Goal: Task Accomplishment & Management: Manage account settings

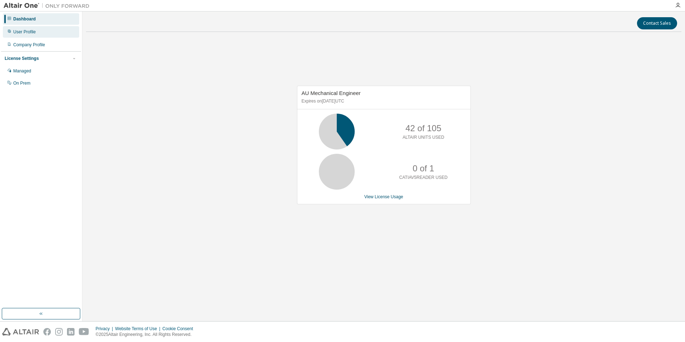
click at [39, 34] on div "User Profile" at bounding box center [41, 31] width 76 height 11
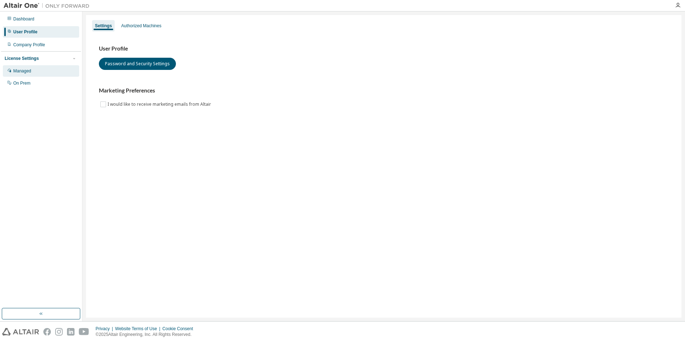
click at [29, 72] on div "Managed" at bounding box center [22, 71] width 18 height 6
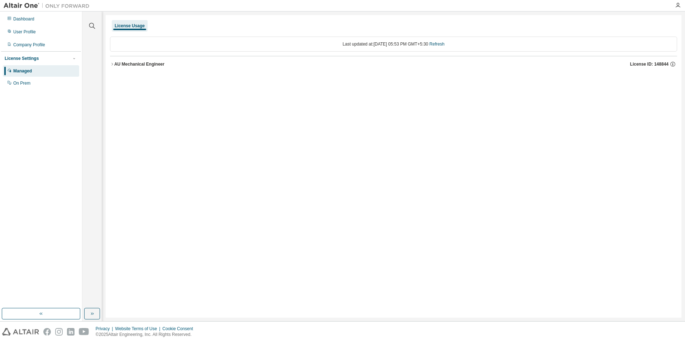
click at [111, 66] on icon "button" at bounding box center [112, 64] width 4 height 4
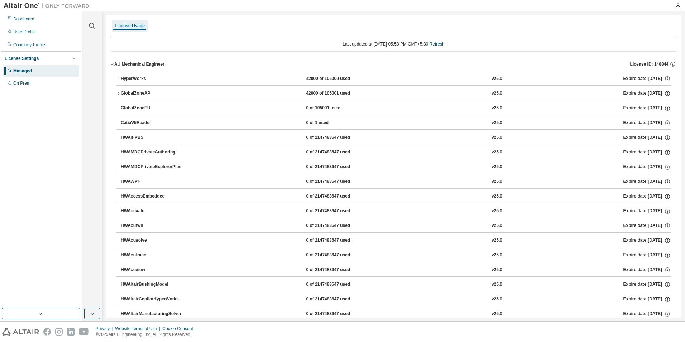
click at [124, 82] on button "HyperWorks 42000 of 105000 used v25.0 Expire date: 2026-09-01" at bounding box center [393, 79] width 554 height 16
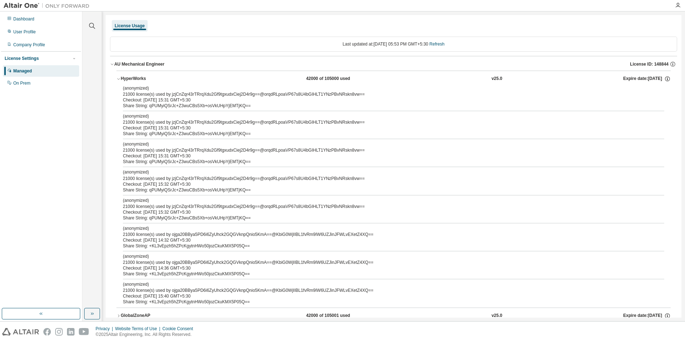
click at [140, 103] on div "Share String: qPUMyiQSrJc+Z3wuCBs5Xb+osVkUHpYjEMTjKQ==" at bounding box center [385, 106] width 524 height 6
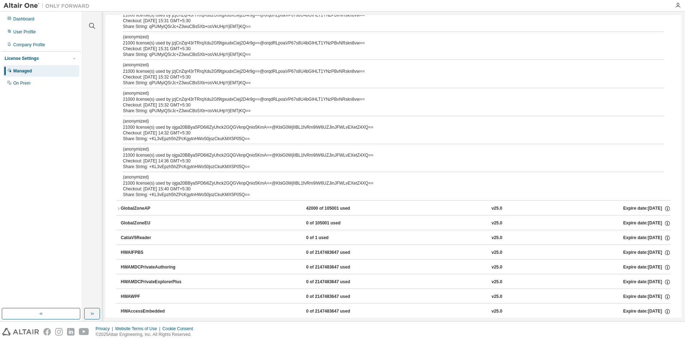
scroll to position [101, 0]
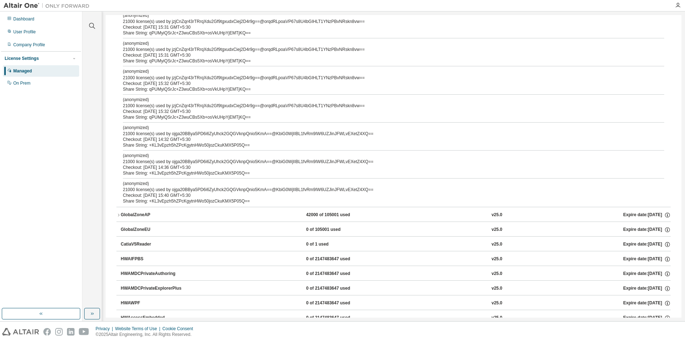
click at [230, 195] on div "Checkout: 2025-09-02 15:40 GMT+5:30" at bounding box center [385, 195] width 524 height 6
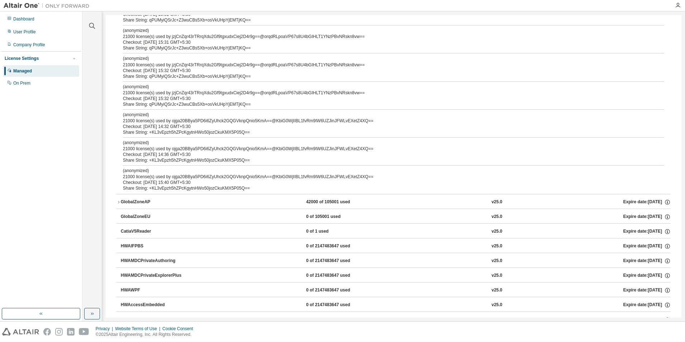
scroll to position [0, 0]
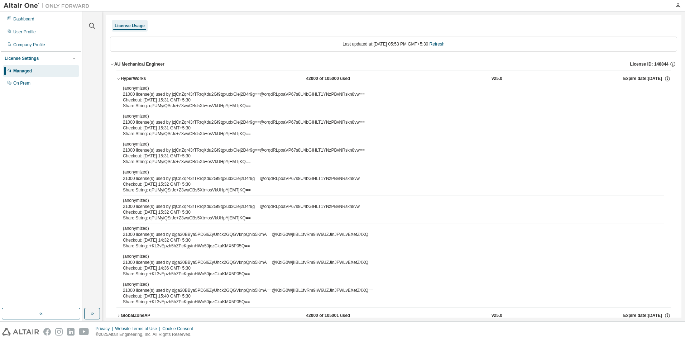
click at [112, 64] on icon "button" at bounding box center [112, 64] width 4 height 4
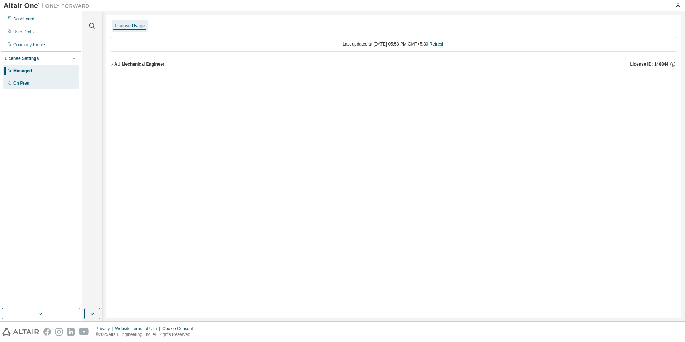
click at [32, 84] on div "On Prem" at bounding box center [41, 82] width 76 height 11
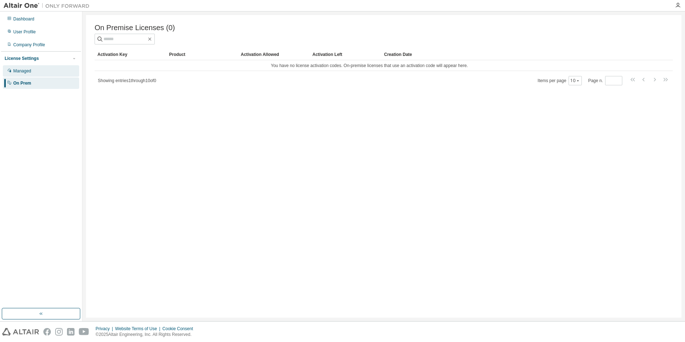
click at [31, 72] on div "Managed" at bounding box center [22, 71] width 18 height 6
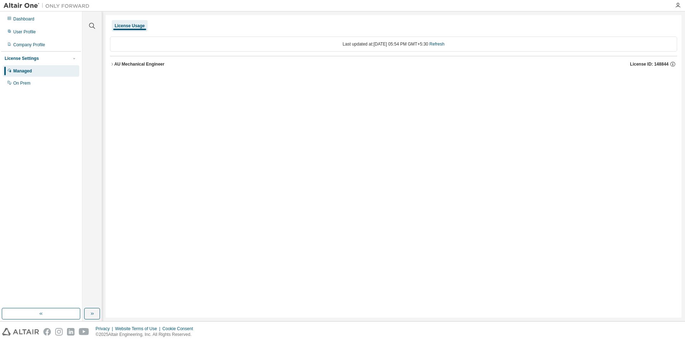
click at [113, 64] on icon "button" at bounding box center [112, 64] width 4 height 4
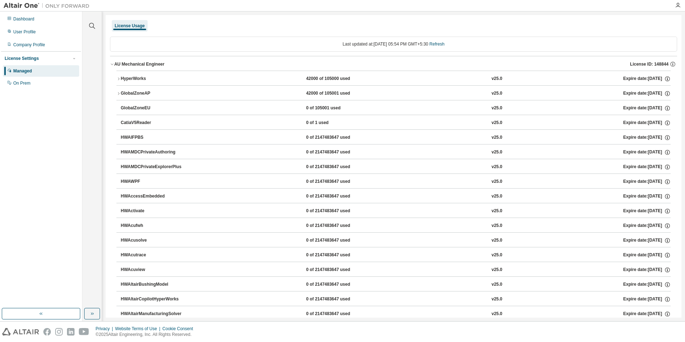
click at [119, 79] on icon "button" at bounding box center [118, 78] width 1 height 3
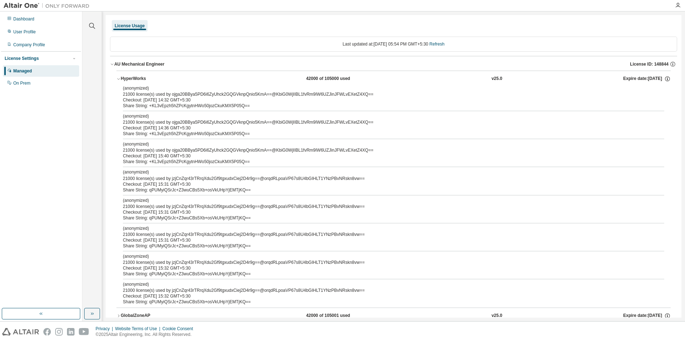
click at [130, 26] on div "License Usage" at bounding box center [130, 26] width 30 height 6
click at [26, 45] on div "Company Profile" at bounding box center [29, 45] width 32 height 6
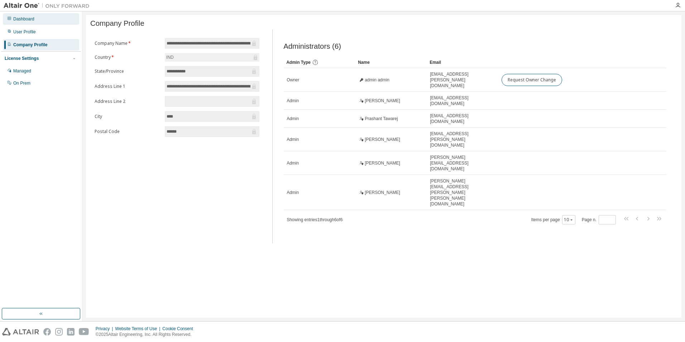
click at [23, 18] on div "Dashboard" at bounding box center [23, 19] width 21 height 6
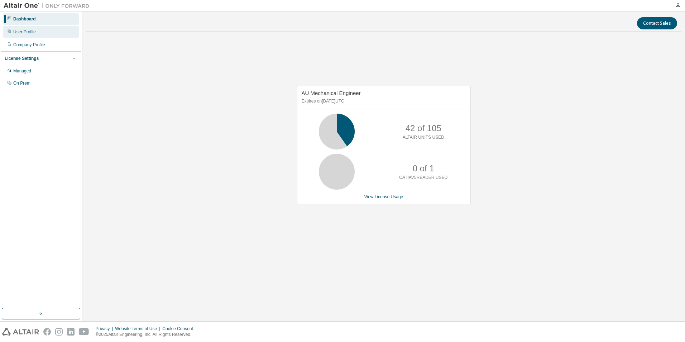
click at [34, 34] on div "User Profile" at bounding box center [24, 32] width 23 height 6
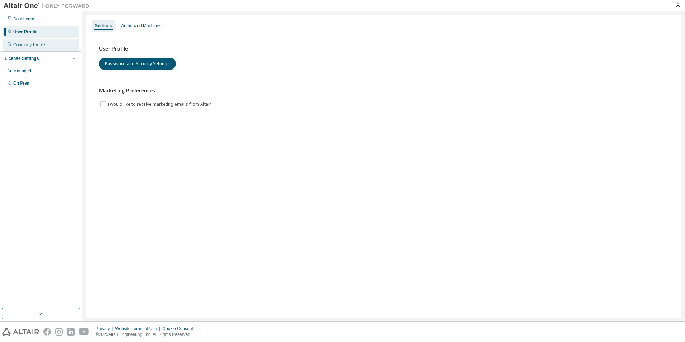
click at [40, 48] on div "Company Profile" at bounding box center [41, 44] width 76 height 11
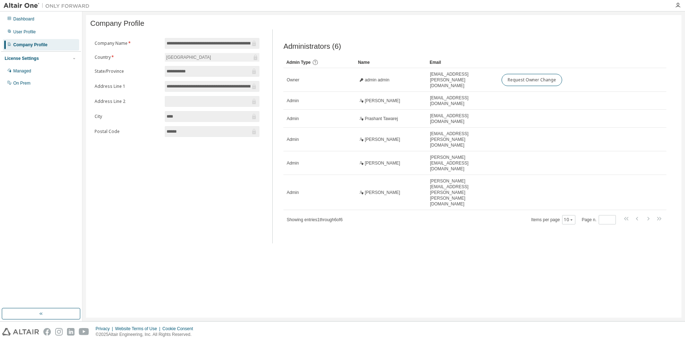
click at [28, 59] on div "License Settings" at bounding box center [22, 59] width 34 height 6
click at [23, 59] on div "License Settings" at bounding box center [22, 59] width 34 height 6
click at [23, 73] on div "Managed" at bounding box center [22, 71] width 18 height 6
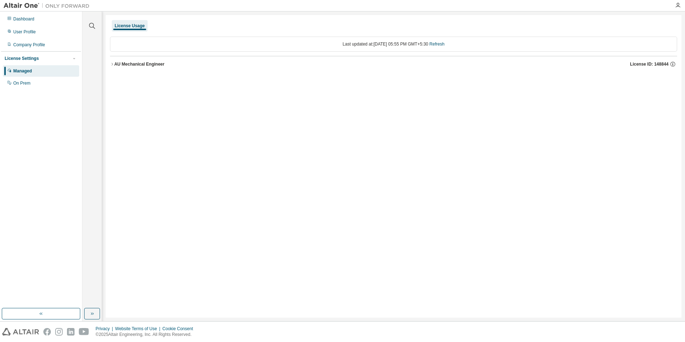
click at [111, 66] on icon "button" at bounding box center [112, 64] width 4 height 4
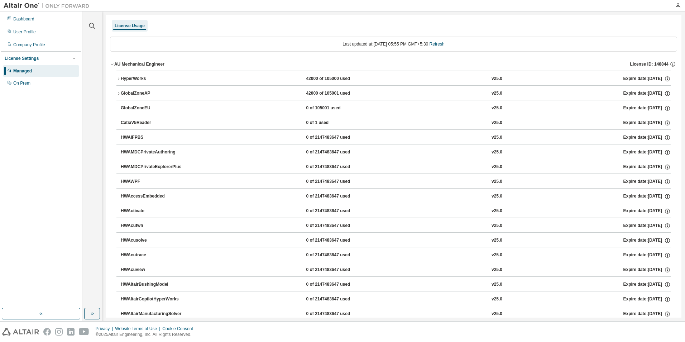
click at [120, 78] on icon "button" at bounding box center [118, 79] width 4 height 4
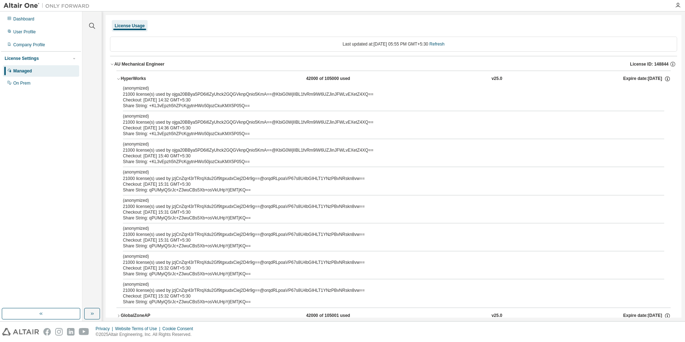
click at [116, 65] on div "AU Mechanical Engineer" at bounding box center [139, 64] width 50 height 6
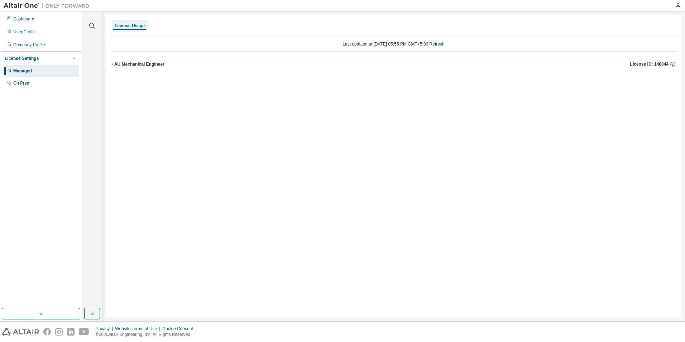
click at [114, 62] on div "AU Mechanical Engineer" at bounding box center [139, 64] width 50 height 6
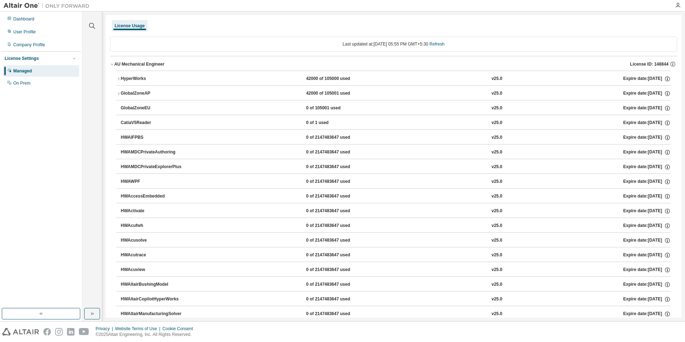
click at [118, 78] on icon "button" at bounding box center [118, 79] width 4 height 4
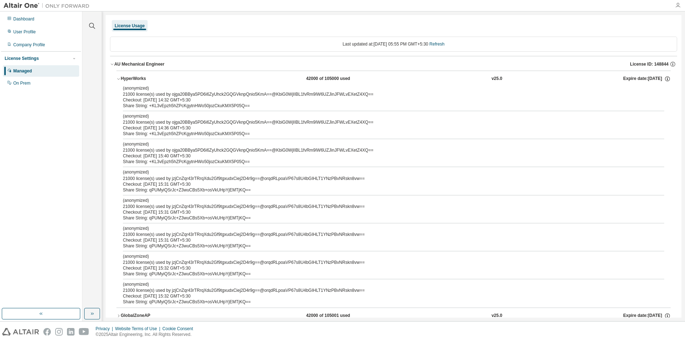
click at [679, 6] on icon "button" at bounding box center [678, 6] width 6 height 6
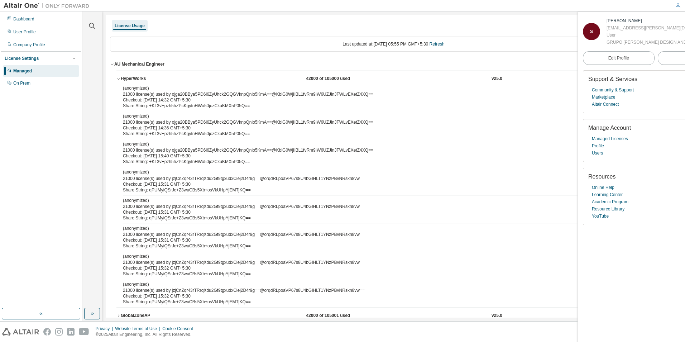
click at [507, 26] on div "License Usage" at bounding box center [393, 25] width 567 height 13
click at [25, 18] on div "Dashboard" at bounding box center [23, 19] width 21 height 6
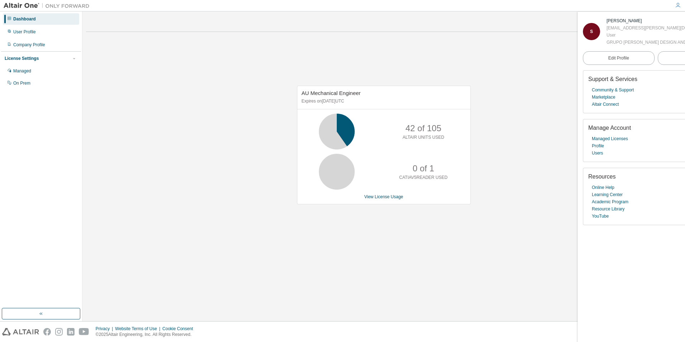
click at [531, 322] on div "Privacy Website Terms of Use Cookie Consent © 2025 Altair Engineering, Inc. All…" at bounding box center [342, 331] width 685 height 20
click at [564, 258] on div "AU Mechanical Engineer Expires on September 1, 2026 UTC 42 of 105 ALTAIR UNITS …" at bounding box center [383, 149] width 595 height 222
click at [572, 48] on div "AU Mechanical Engineer Expires on September 1, 2026 UTC 42 of 105 ALTAIR UNITS …" at bounding box center [383, 149] width 595 height 222
click at [566, 183] on div "AU Mechanical Engineer Expires on September 1, 2026 UTC 42 of 105 ALTAIR UNITS …" at bounding box center [383, 149] width 595 height 222
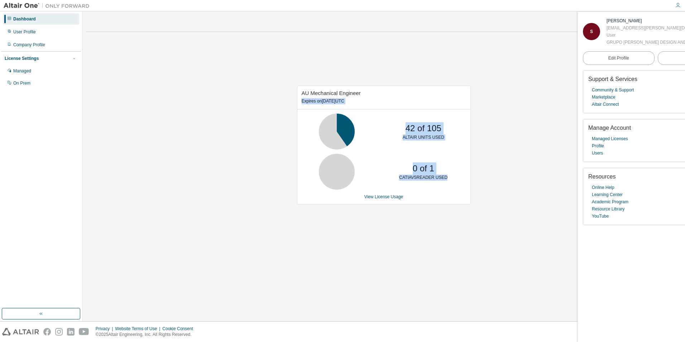
drag, startPoint x: 566, startPoint y: 183, endPoint x: 258, endPoint y: 88, distance: 322.6
click at [258, 88] on div "AU Mechanical Engineer Expires on September 1, 2026 UTC 42 of 105 ALTAIR UNITS …" at bounding box center [383, 149] width 595 height 222
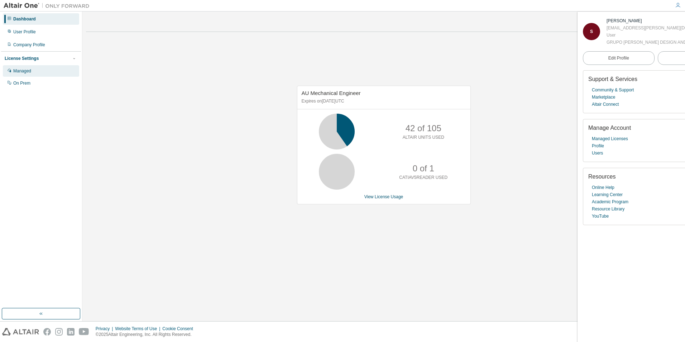
click at [38, 70] on div "Managed" at bounding box center [41, 70] width 76 height 11
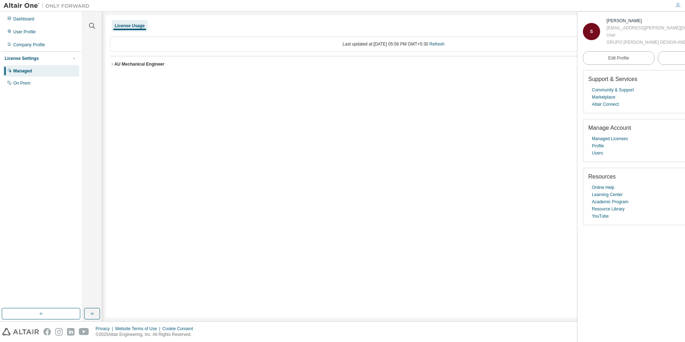
click at [114, 67] on div "AU Mechanical Engineer License ID: 148844" at bounding box center [395, 64] width 563 height 6
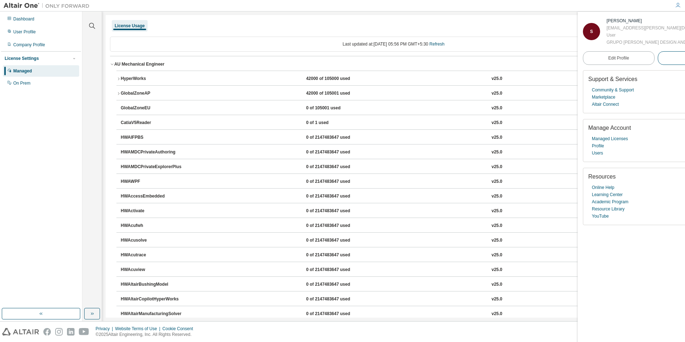
click at [662, 65] on button "Logout" at bounding box center [693, 58] width 72 height 14
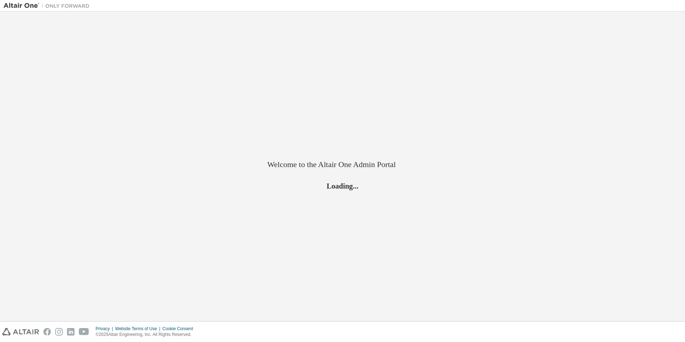
click at [662, 82] on div "Welcome to the Altair One Admin Portal Loading..." at bounding box center [343, 166] width 678 height 302
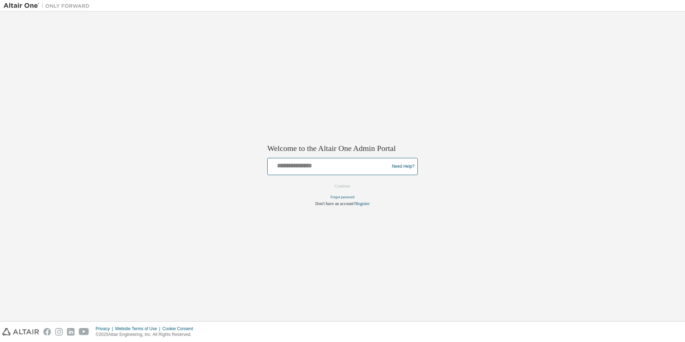
click at [336, 165] on input "text" at bounding box center [329, 165] width 118 height 10
click at [417, 192] on form "** Need Help? Please make sure that you provide your Global Login as email (e.g…" at bounding box center [342, 182] width 150 height 49
click at [299, 168] on input "**" at bounding box center [329, 165] width 118 height 10
click at [290, 164] on input "********" at bounding box center [329, 165] width 118 height 10
click at [312, 165] on input "*******" at bounding box center [329, 165] width 118 height 10
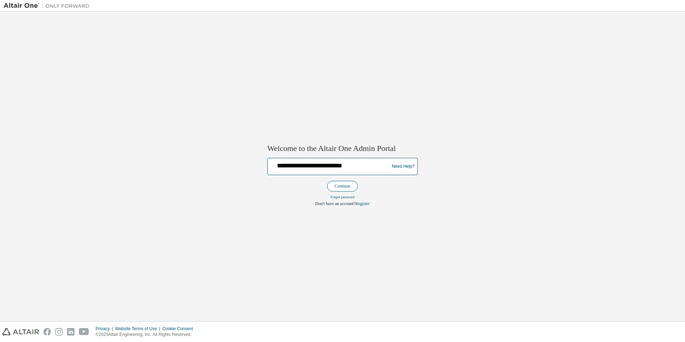
type input "**********"
click at [348, 189] on button "Continue" at bounding box center [342, 186] width 31 height 11
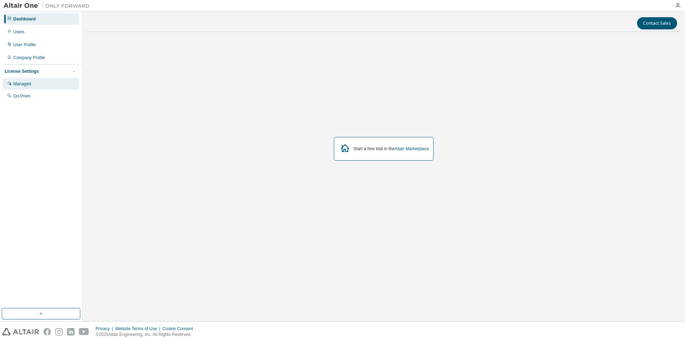
click at [21, 81] on div "Managed" at bounding box center [22, 84] width 18 height 6
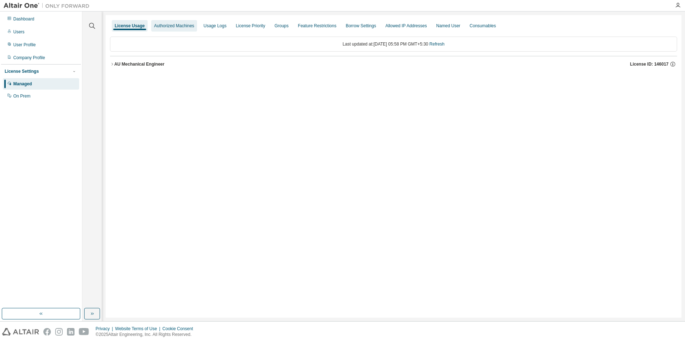
click at [173, 29] on div "Authorized Machines" at bounding box center [174, 25] width 46 height 11
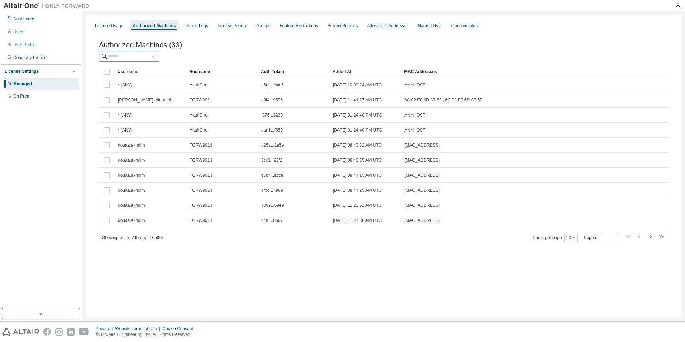
click at [139, 56] on input "text" at bounding box center [129, 56] width 43 height 7
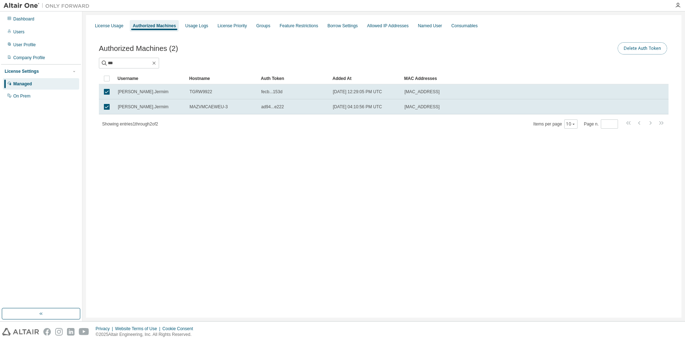
click at [646, 52] on button "Delete Auth Token" at bounding box center [641, 48] width 49 height 12
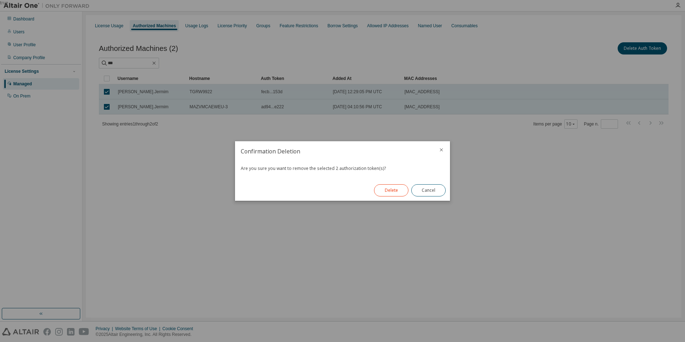
click at [386, 193] on button "Delete" at bounding box center [391, 190] width 34 height 12
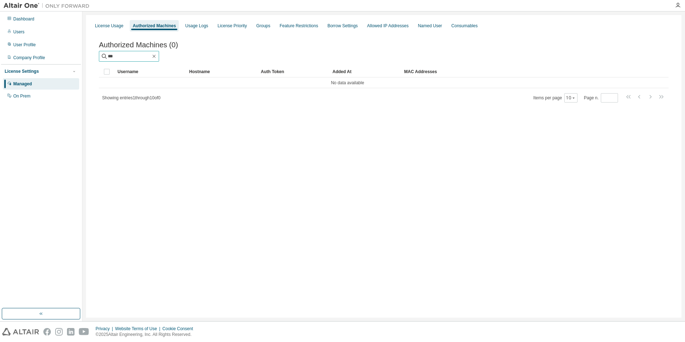
click at [123, 58] on input "***" at bounding box center [129, 56] width 43 height 7
type input "*"
click at [102, 25] on div "License Usage" at bounding box center [109, 26] width 28 height 6
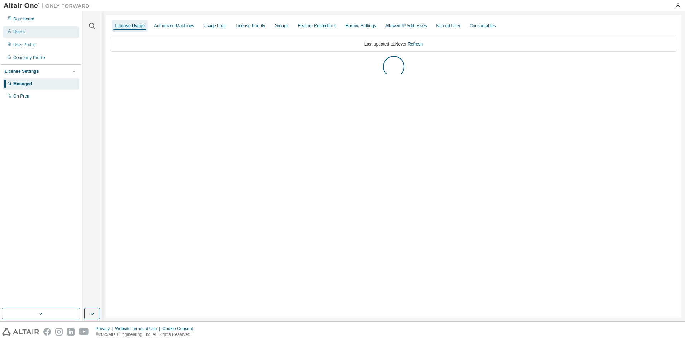
click at [28, 32] on div "Users" at bounding box center [41, 31] width 76 height 11
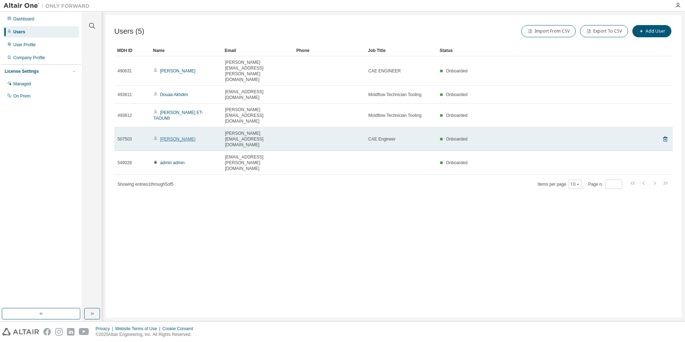
click at [173, 136] on link "Mohamed Jermim" at bounding box center [177, 138] width 35 height 5
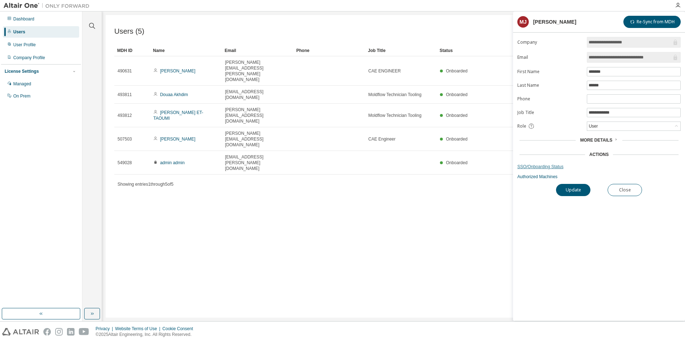
click at [539, 168] on link "SSO/Onboarding Status" at bounding box center [598, 167] width 163 height 6
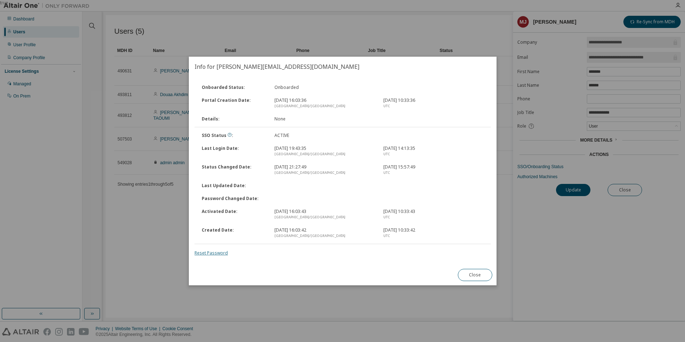
click at [211, 254] on link "Reset Password" at bounding box center [210, 253] width 33 height 6
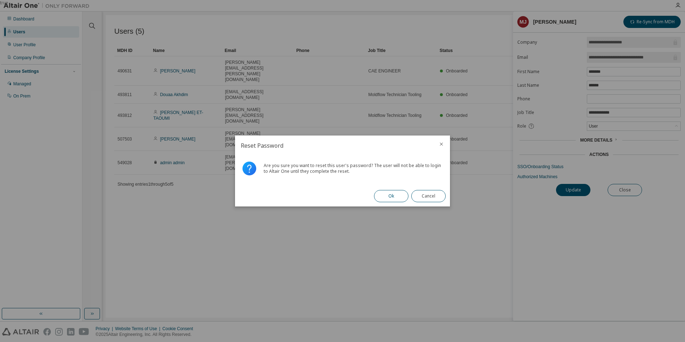
click at [388, 197] on button "Ok" at bounding box center [391, 196] width 34 height 12
click at [423, 199] on button "Close" at bounding box center [428, 196] width 34 height 12
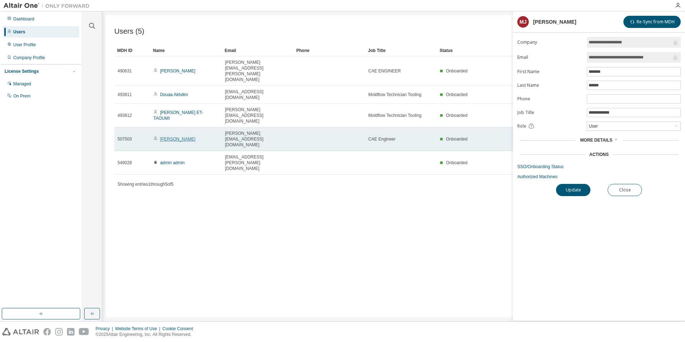
click at [182, 136] on link "[PERSON_NAME]" at bounding box center [177, 138] width 35 height 5
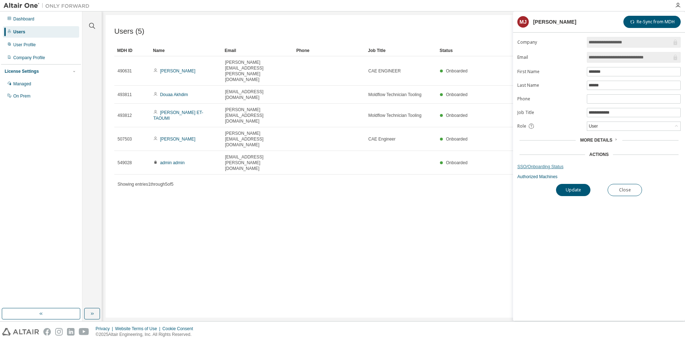
click at [541, 167] on link "SSO/Onboarding Status" at bounding box center [598, 167] width 163 height 6
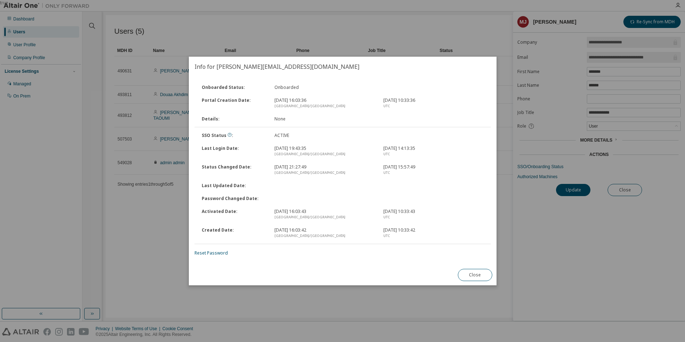
click at [471, 281] on div "Close" at bounding box center [474, 274] width 43 height 21
click at [473, 276] on button "Close" at bounding box center [474, 275] width 34 height 12
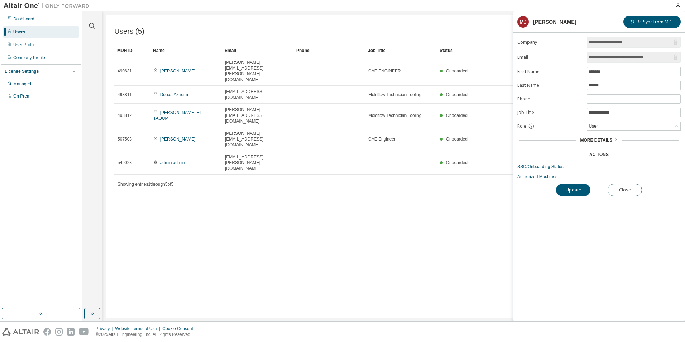
click at [471, 149] on div "Users (5) Import From CSV Export To CSV Add User Clear Load Save Save As Field …" at bounding box center [393, 166] width 575 height 302
click at [631, 196] on div "**********" at bounding box center [599, 179] width 172 height 284
click at [626, 191] on button "Close" at bounding box center [624, 190] width 34 height 12
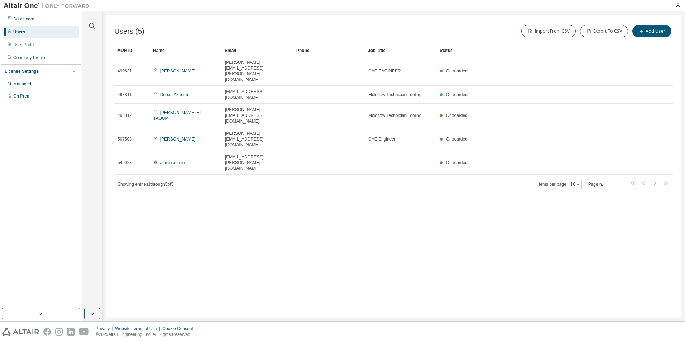
click at [23, 32] on div "Users" at bounding box center [19, 32] width 12 height 6
click at [23, 20] on div "Dashboard" at bounding box center [23, 19] width 21 height 6
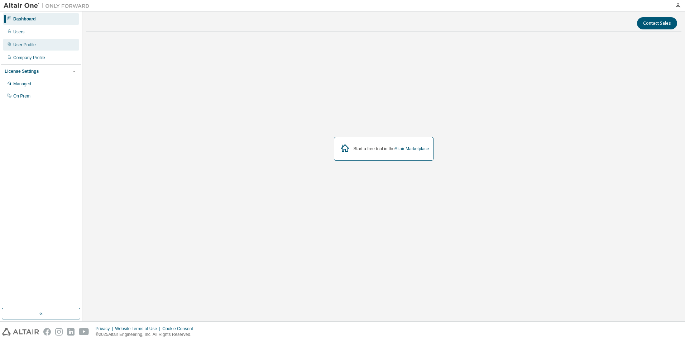
click at [32, 47] on div "User Profile" at bounding box center [24, 45] width 23 height 6
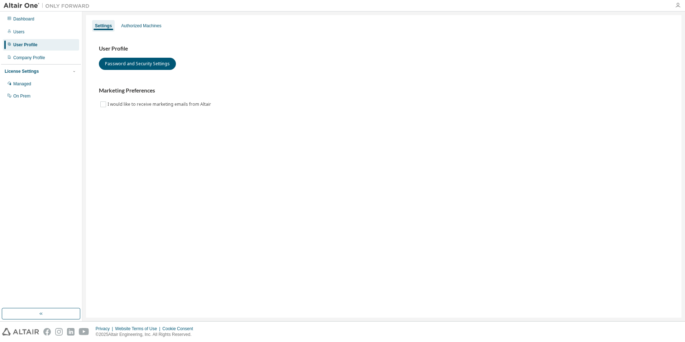
click at [680, 5] on icon "button" at bounding box center [678, 6] width 6 height 6
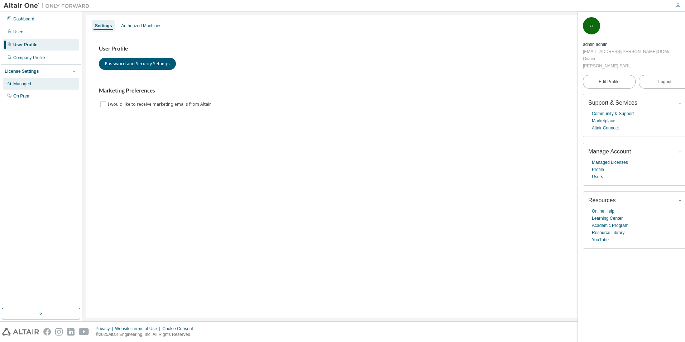
click at [39, 83] on div "Managed" at bounding box center [41, 83] width 76 height 11
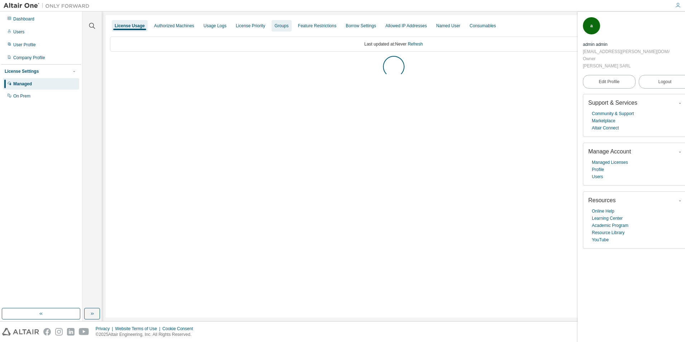
click at [273, 29] on div "Groups" at bounding box center [281, 25] width 20 height 11
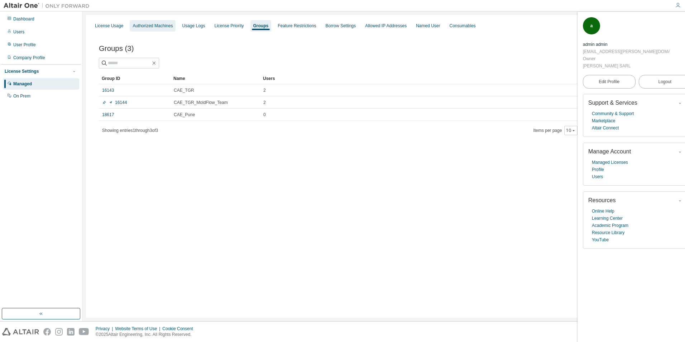
click at [163, 27] on div "Authorized Machines" at bounding box center [152, 26] width 40 height 6
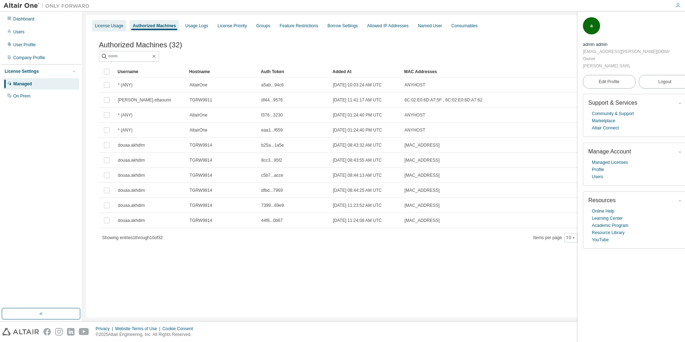
click at [117, 29] on div "License Usage" at bounding box center [109, 25] width 34 height 11
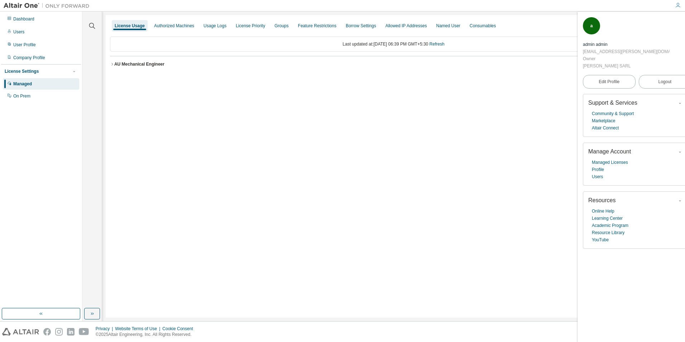
click at [111, 64] on icon "button" at bounding box center [112, 64] width 4 height 4
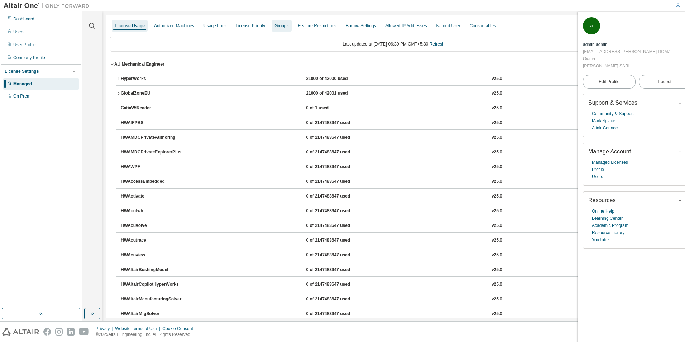
click at [283, 27] on div "Groups" at bounding box center [281, 26] width 14 height 6
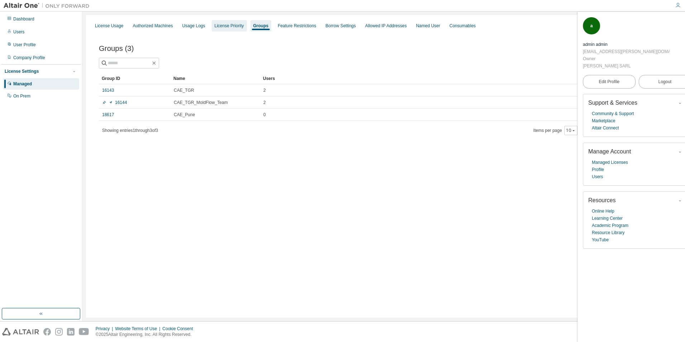
click at [226, 26] on div "License Priority" at bounding box center [229, 26] width 29 height 6
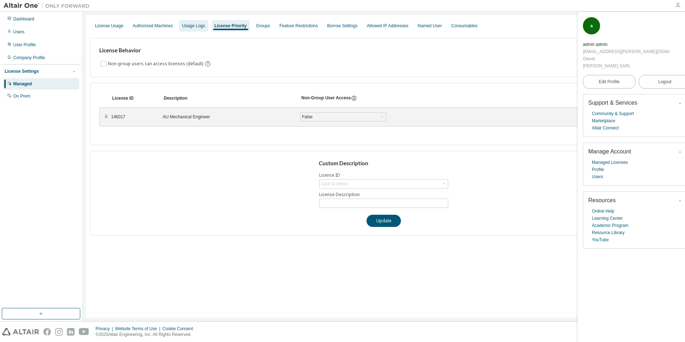
click at [193, 26] on div "Usage Logs" at bounding box center [193, 26] width 23 height 6
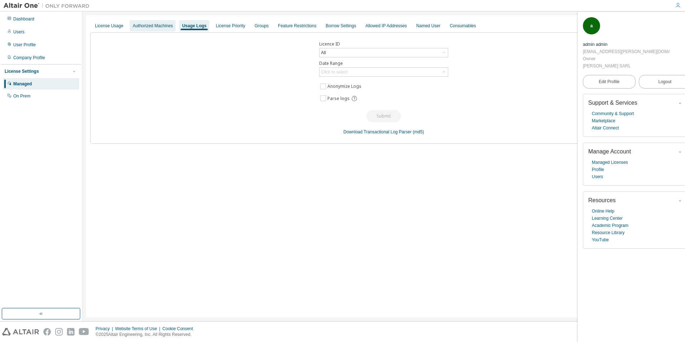
click at [165, 26] on div "Authorized Machines" at bounding box center [152, 26] width 40 height 6
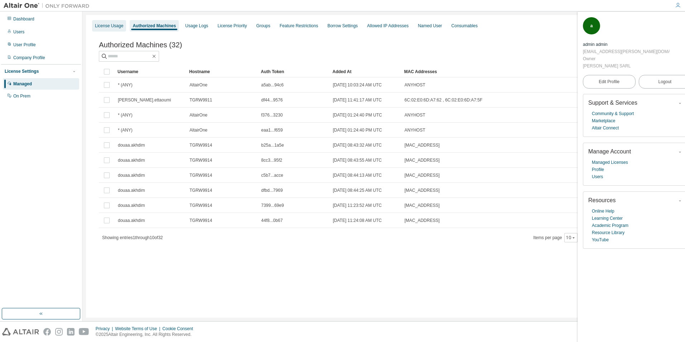
click at [104, 27] on div "License Usage" at bounding box center [109, 26] width 28 height 6
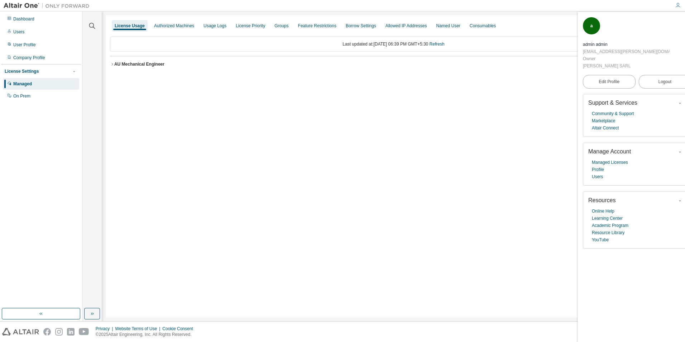
click at [114, 66] on div "AU Mechanical Engineer" at bounding box center [139, 64] width 50 height 6
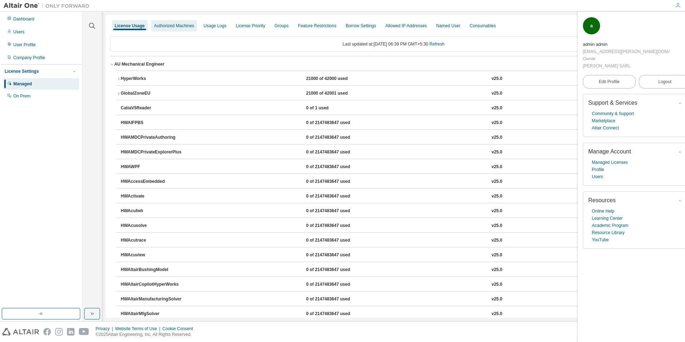
click at [164, 26] on div "Authorized Machines" at bounding box center [174, 26] width 40 height 6
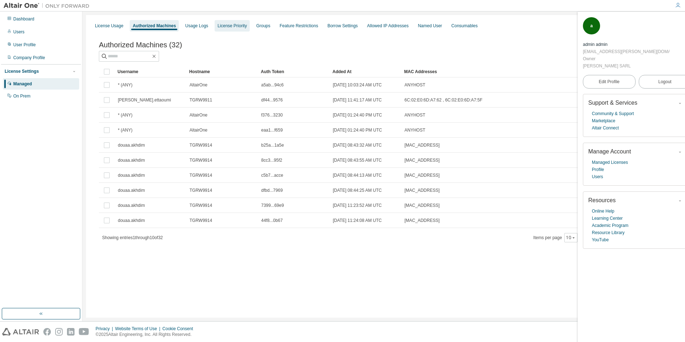
click at [217, 26] on div "License Priority" at bounding box center [231, 26] width 29 height 6
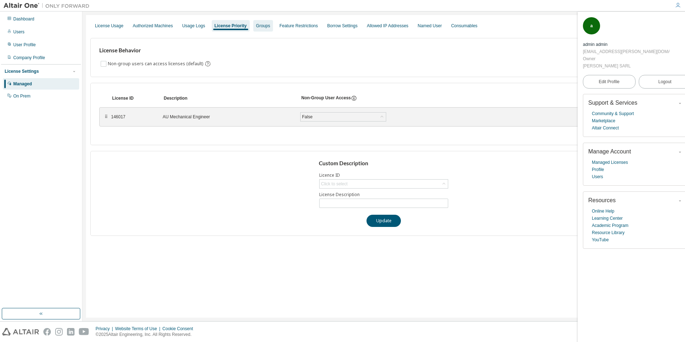
click at [266, 25] on div "Groups" at bounding box center [263, 25] width 20 height 11
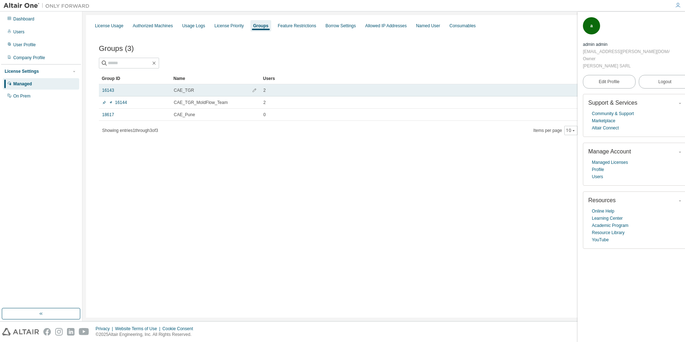
click at [176, 92] on span "CAE_TGR" at bounding box center [184, 90] width 20 height 6
click at [105, 90] on link "16143" at bounding box center [108, 90] width 12 height 6
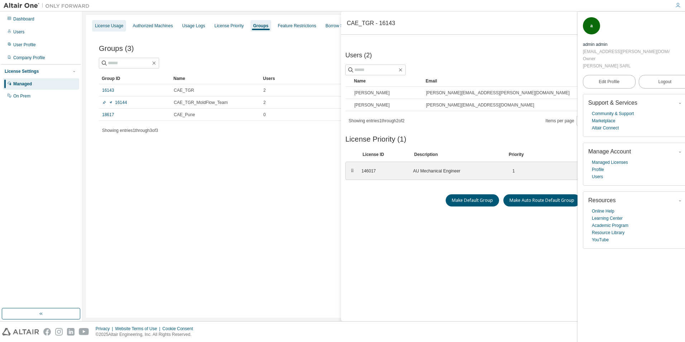
click at [112, 28] on div "License Usage" at bounding box center [109, 26] width 28 height 6
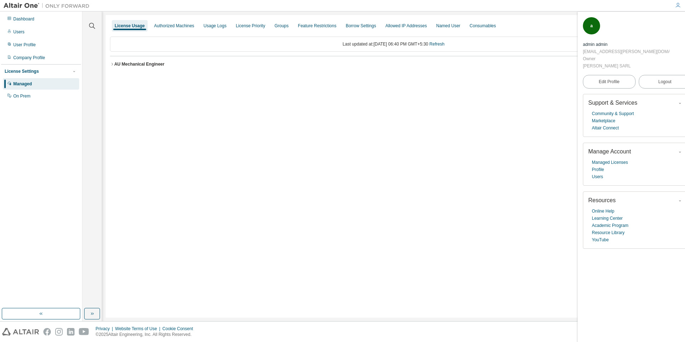
click at [112, 62] on button "AU Mechanical Engineer License ID: 146017" at bounding box center [393, 64] width 567 height 16
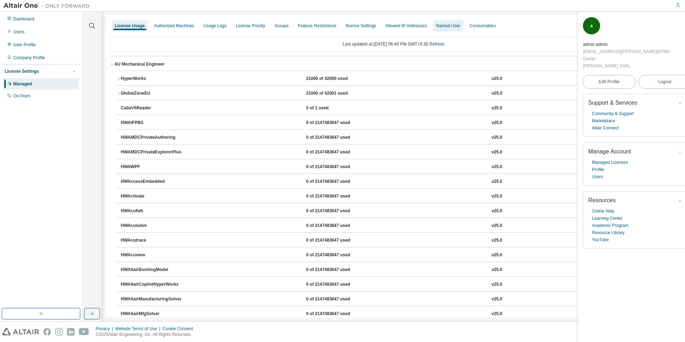
click at [442, 25] on div "Named User" at bounding box center [448, 26] width 24 height 6
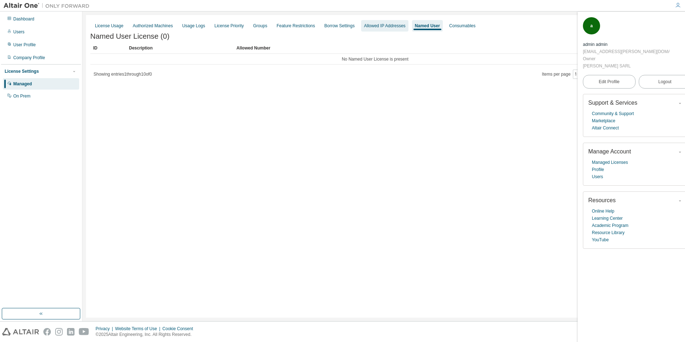
click at [378, 26] on div "Allowed IP Addresses" at bounding box center [385, 26] width 42 height 6
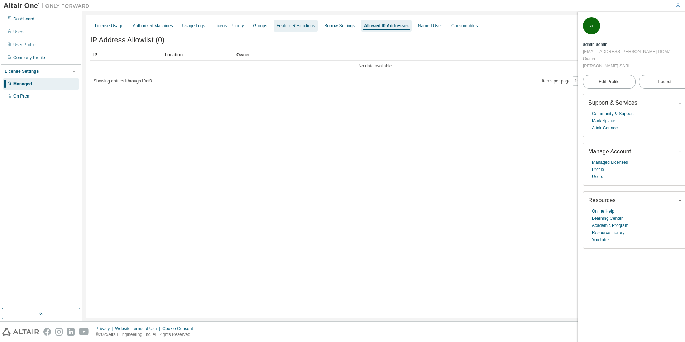
click at [300, 24] on div "Feature Restrictions" at bounding box center [295, 26] width 38 height 6
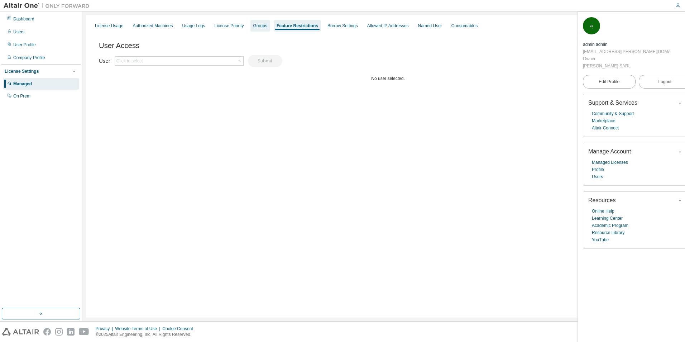
click at [258, 23] on div "Groups" at bounding box center [260, 26] width 14 height 6
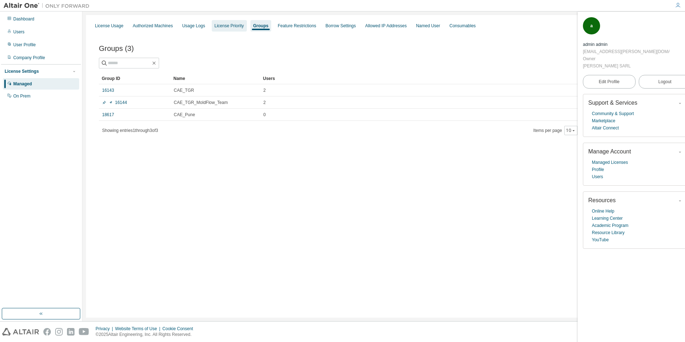
click at [237, 25] on div "License Priority" at bounding box center [229, 26] width 29 height 6
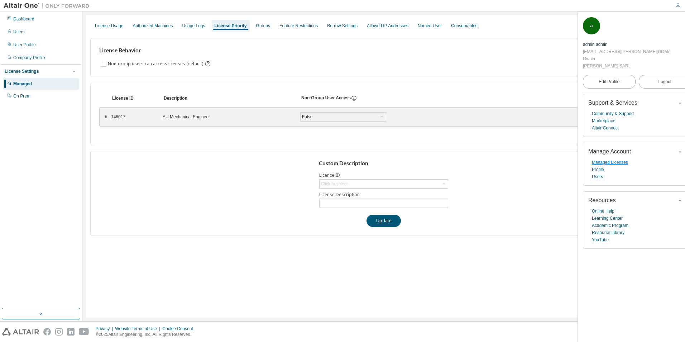
click at [599, 159] on link "Managed Licenses" at bounding box center [610, 162] width 36 height 7
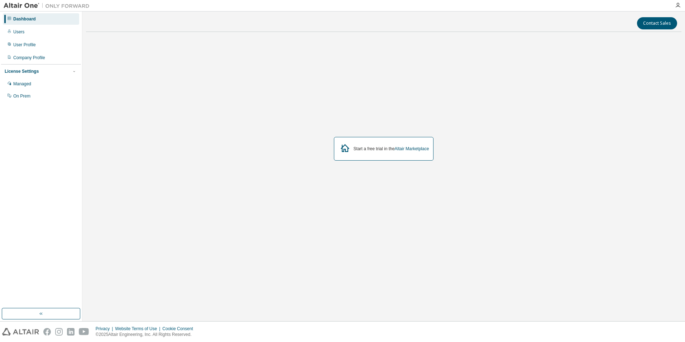
click at [350, 102] on div "Start a free trial in the Altair Marketplace" at bounding box center [383, 149] width 595 height 222
click at [23, 83] on div "Managed" at bounding box center [22, 84] width 18 height 6
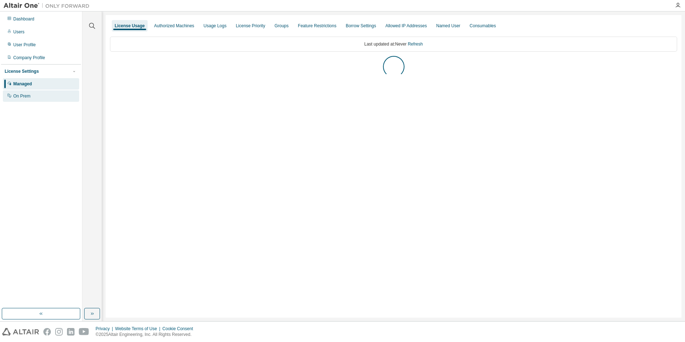
click at [26, 93] on div "On Prem" at bounding box center [21, 96] width 17 height 6
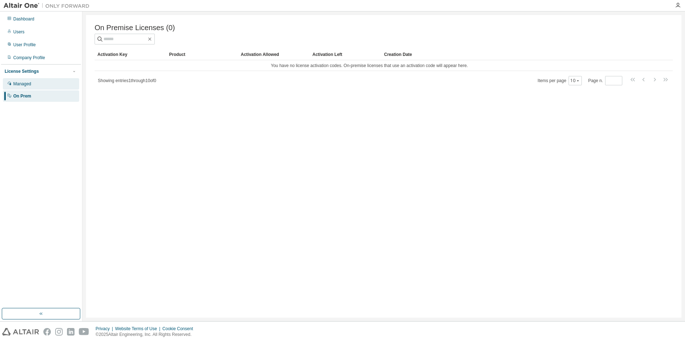
click at [26, 84] on div "Managed" at bounding box center [22, 84] width 18 height 6
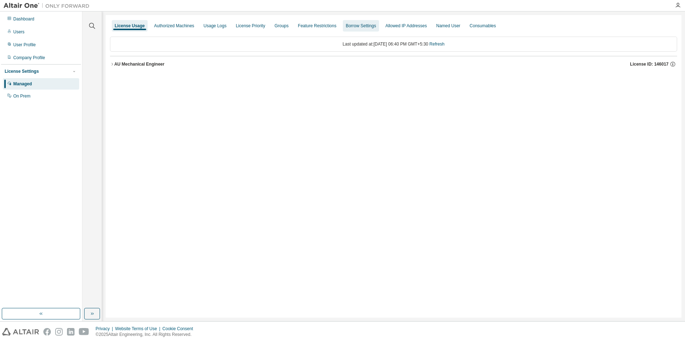
click at [362, 22] on div "Borrow Settings" at bounding box center [361, 25] width 36 height 11
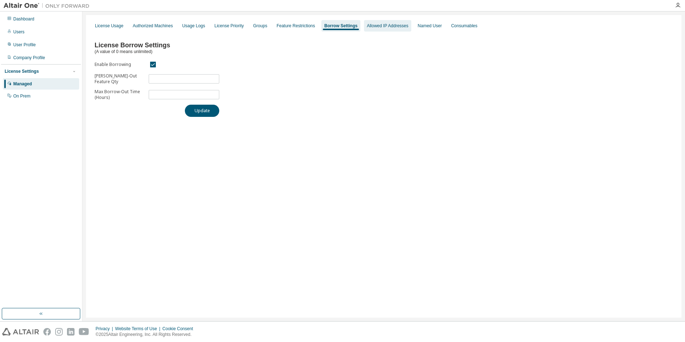
click at [389, 25] on div "Allowed IP Addresses" at bounding box center [388, 26] width 42 height 6
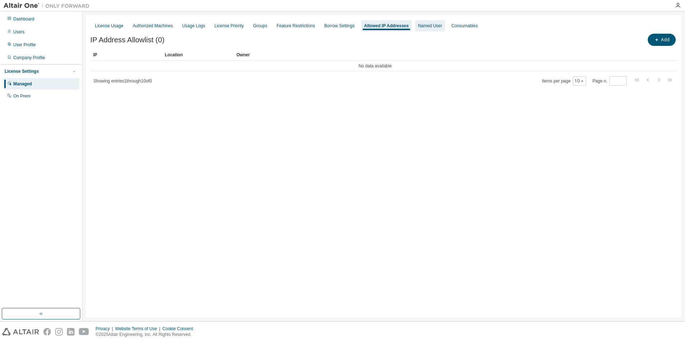
click at [418, 24] on div "Named User" at bounding box center [430, 26] width 24 height 6
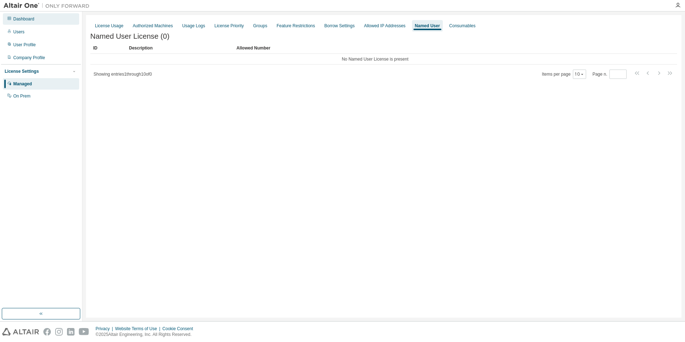
click at [36, 20] on div "Dashboard" at bounding box center [41, 18] width 76 height 11
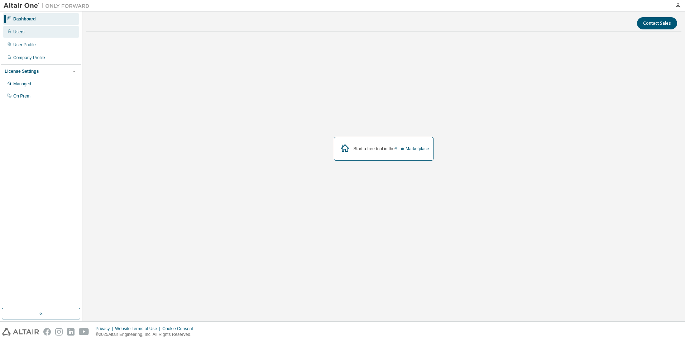
click at [22, 32] on div "Users" at bounding box center [18, 32] width 11 height 6
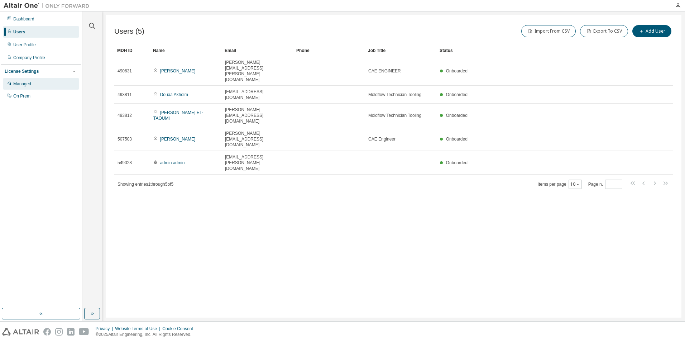
click at [29, 85] on div "Managed" at bounding box center [22, 84] width 18 height 6
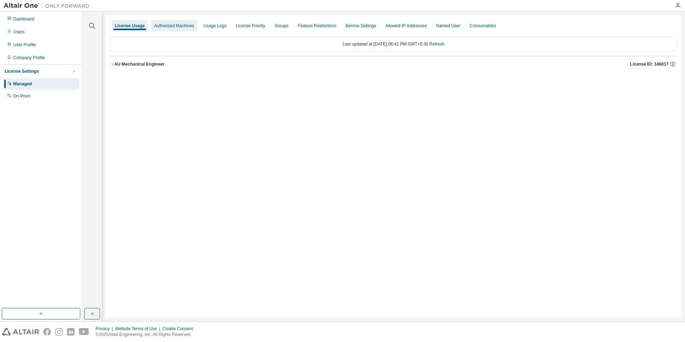
click at [174, 29] on div "Authorized Machines" at bounding box center [174, 25] width 46 height 11
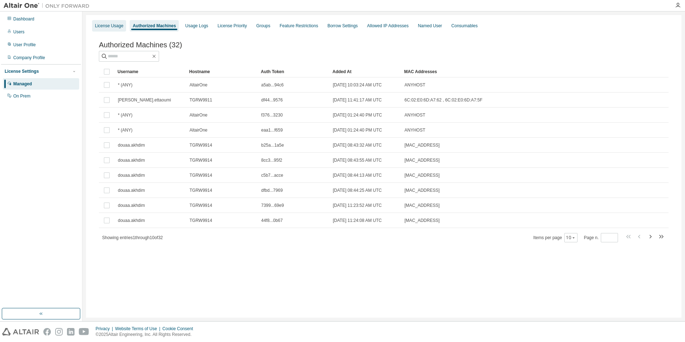
click at [107, 26] on div "License Usage" at bounding box center [109, 26] width 28 height 6
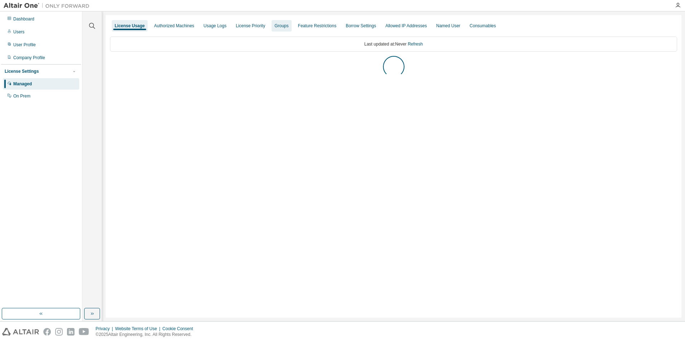
click at [282, 24] on div "Groups" at bounding box center [281, 26] width 14 height 6
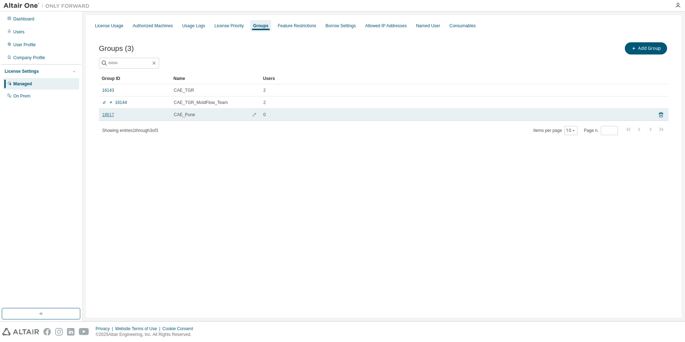
click at [105, 115] on link "18617" at bounding box center [108, 115] width 12 height 6
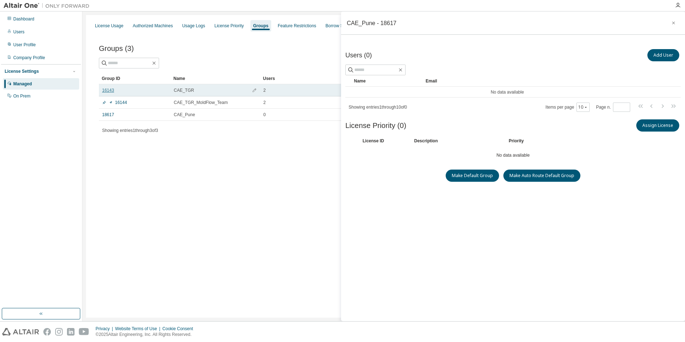
click at [109, 90] on link "16143" at bounding box center [108, 90] width 12 height 6
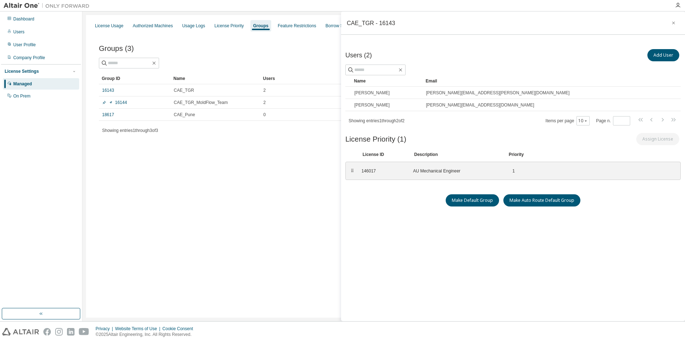
click at [218, 208] on div "License Usage Authorized Machines Usage Logs License Priority Groups Feature Re…" at bounding box center [383, 166] width 595 height 302
click at [672, 25] on icon "button" at bounding box center [673, 23] width 5 height 6
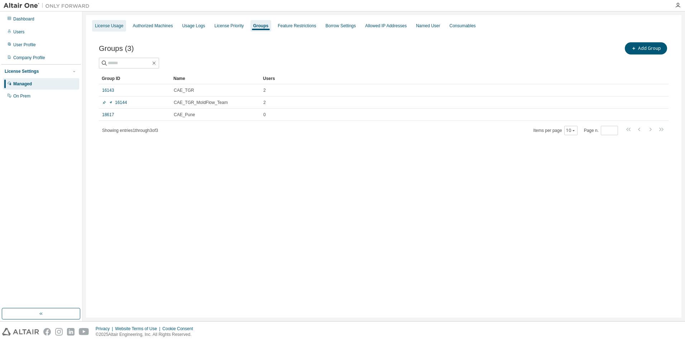
click at [116, 25] on div "License Usage" at bounding box center [109, 26] width 28 height 6
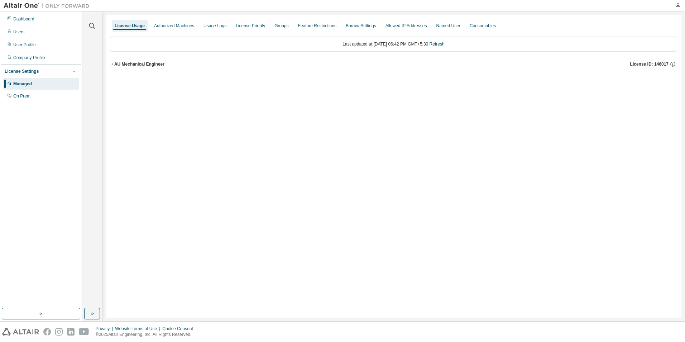
click at [114, 64] on icon "button" at bounding box center [112, 64] width 4 height 4
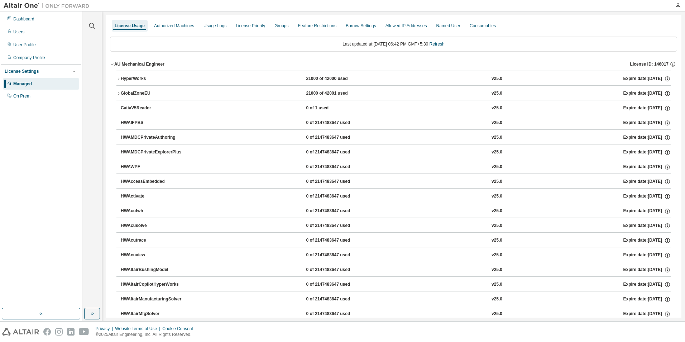
click at [120, 79] on icon "button" at bounding box center [118, 79] width 4 height 4
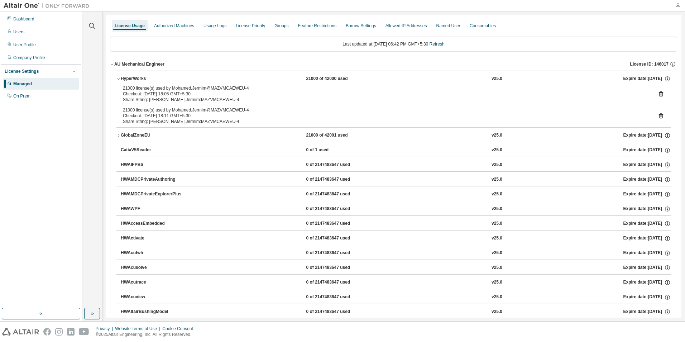
click at [676, 4] on icon "button" at bounding box center [678, 6] width 6 height 6
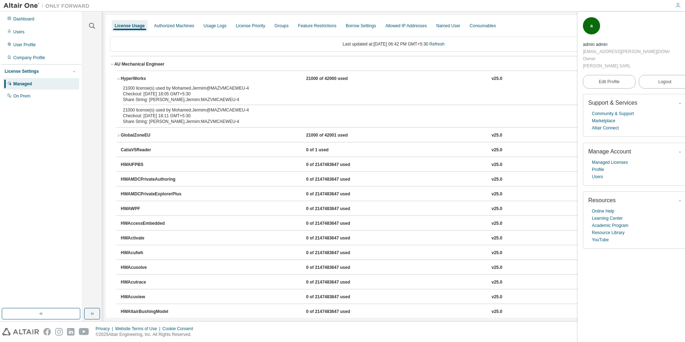
click at [544, 26] on div "License Usage Authorized Machines Usage Logs License Priority Groups Feature Re…" at bounding box center [393, 25] width 567 height 13
click at [541, 24] on div "License Usage Authorized Machines Usage Logs License Priority Groups Feature Re…" at bounding box center [393, 25] width 567 height 13
drag, startPoint x: 606, startPoint y: 28, endPoint x: 662, endPoint y: 28, distance: 55.9
click at [662, 28] on div "a admin admin morocco.altair@antolin.com Owner ANTOLIN TANGER SARL" at bounding box center [637, 43] width 108 height 52
copy div "morocco.altair@antolin.com"
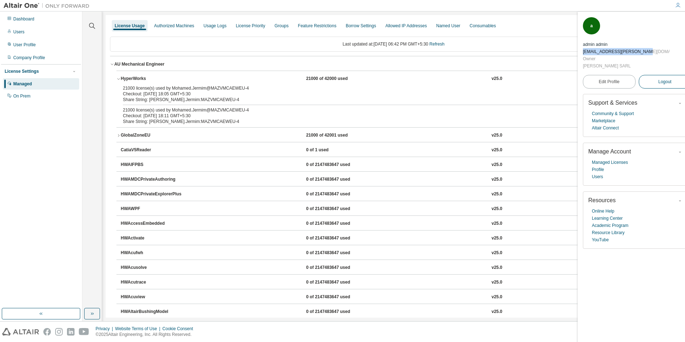
click at [668, 75] on button "Logout" at bounding box center [664, 82] width 53 height 14
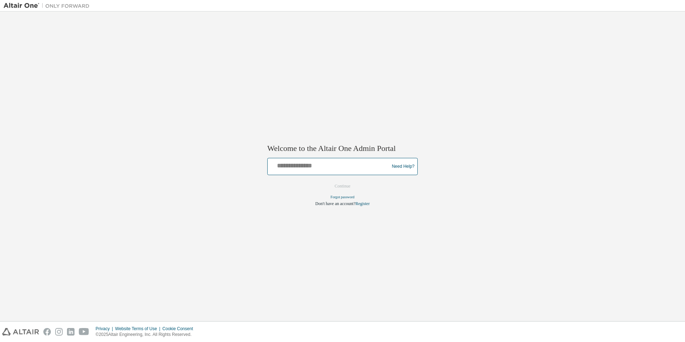
click at [295, 163] on input "text" at bounding box center [329, 165] width 118 height 10
paste input "**********"
type input "**********"
click at [425, 196] on div "**********" at bounding box center [343, 166] width 678 height 302
click at [332, 187] on button "Continue" at bounding box center [342, 186] width 31 height 11
